Goal: Go to known website: Access a specific website the user already knows

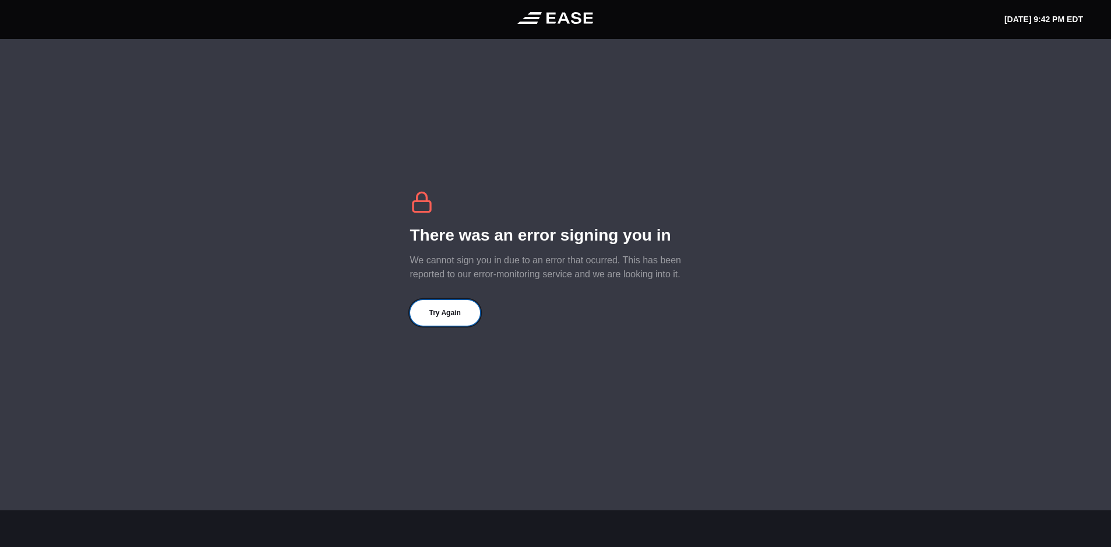
click at [457, 316] on button "Try Again" at bounding box center [445, 313] width 70 height 26
